Goal: Transaction & Acquisition: Purchase product/service

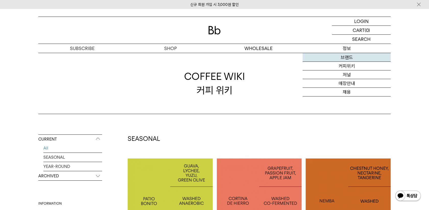
click at [348, 58] on link "브랜드" at bounding box center [346, 57] width 88 height 9
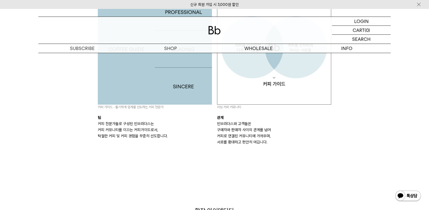
scroll to position [535, 0]
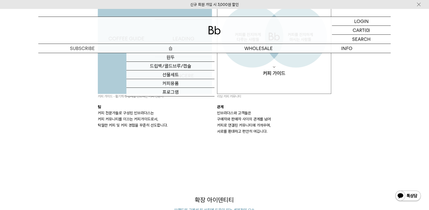
click at [185, 50] on p "숍" at bounding box center [170, 48] width 88 height 9
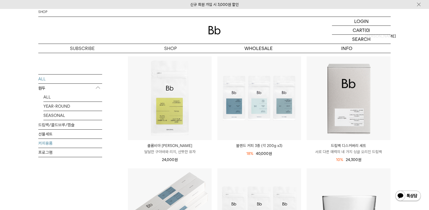
click at [59, 141] on link "커피용품" at bounding box center [70, 143] width 64 height 9
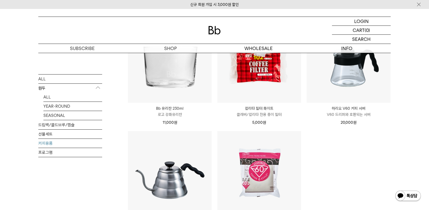
scroll to position [84, 0]
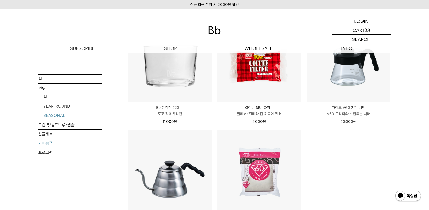
click at [52, 112] on link "SEASONAL" at bounding box center [72, 115] width 59 height 9
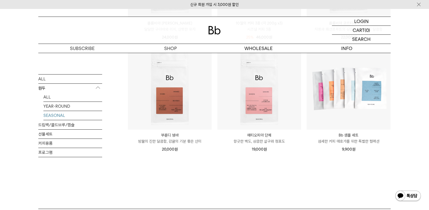
scroll to position [164, 0]
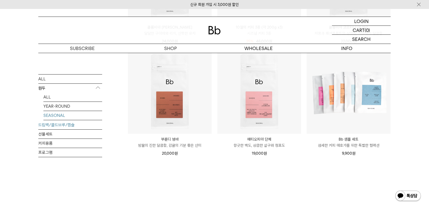
click at [62, 129] on link "드립백/콜드브루/캡슐" at bounding box center [70, 124] width 64 height 9
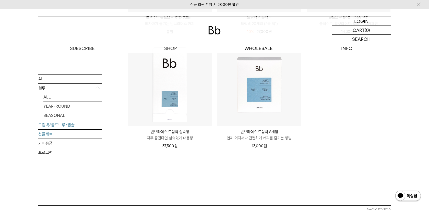
click at [75, 132] on link "선물세트" at bounding box center [70, 133] width 64 height 9
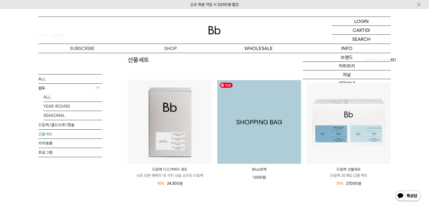
click at [253, 121] on img at bounding box center [259, 122] width 84 height 84
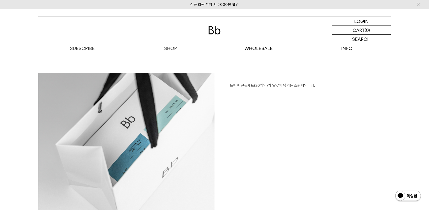
scroll to position [834, 0]
